Goal: Check status: Check status

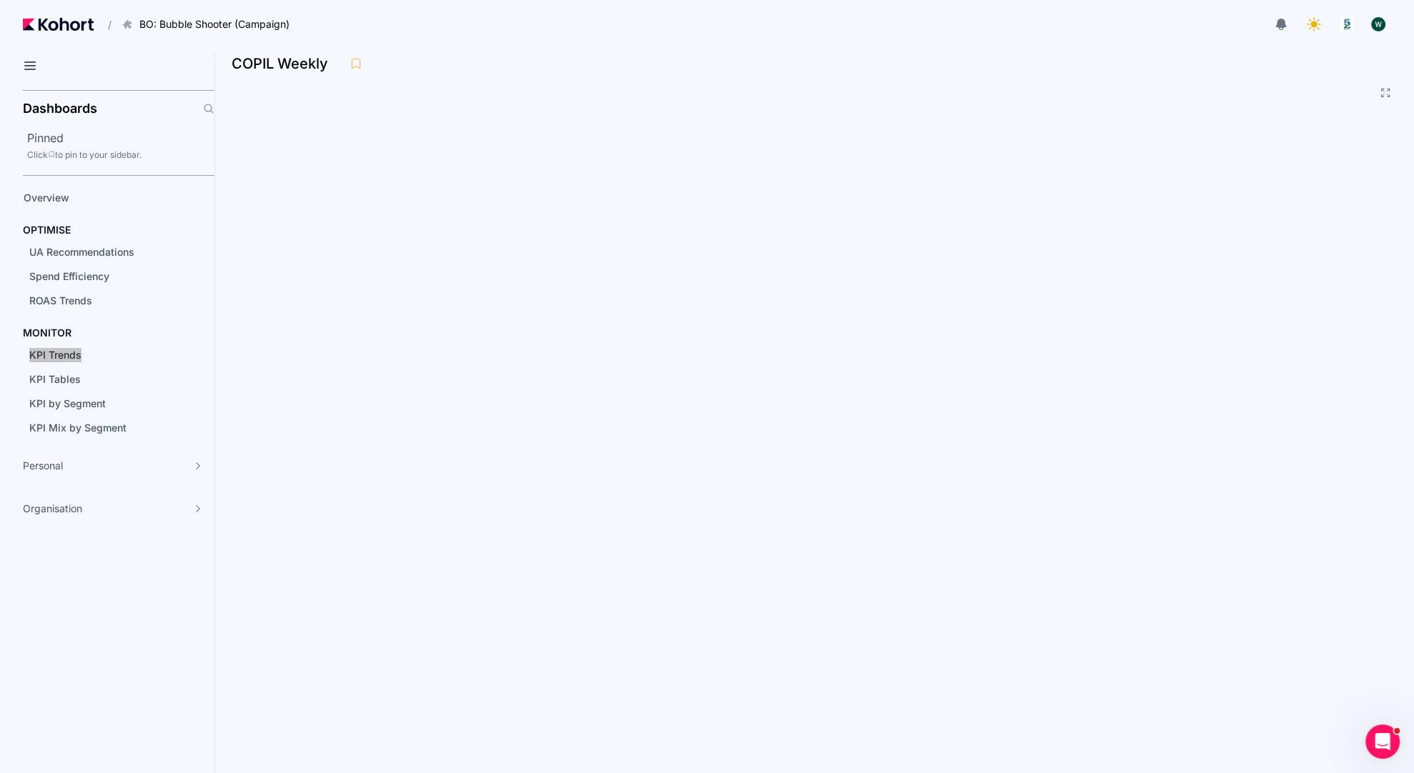
drag, startPoint x: 73, startPoint y: 349, endPoint x: 223, endPoint y: 9, distance: 371.9
click at [0, 0] on main "/ BO: Bubble Shooter (Campaign) Go to products list BO: Backgammon BO: Bubble S…" at bounding box center [707, 386] width 1414 height 773
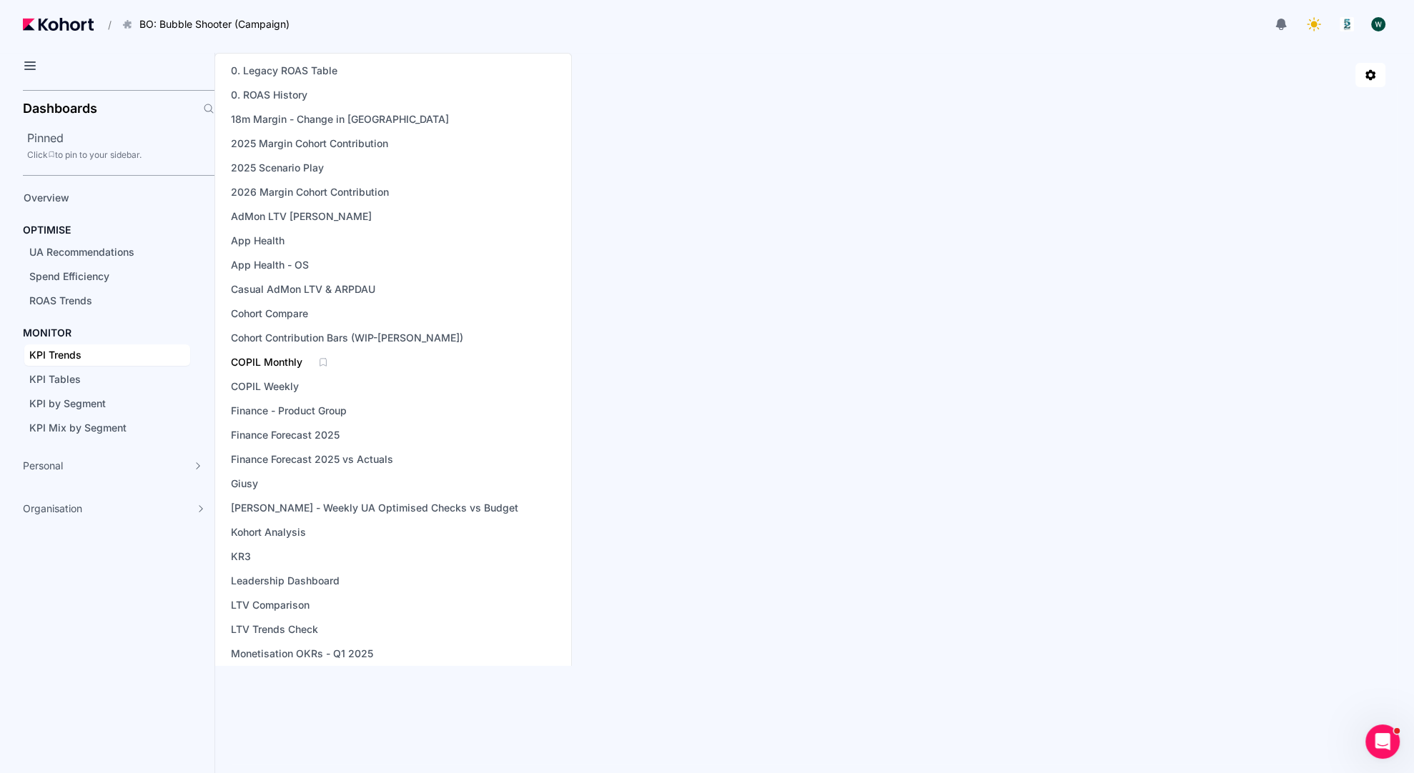
click at [295, 367] on span "COPIL Monthly" at bounding box center [266, 362] width 71 height 14
